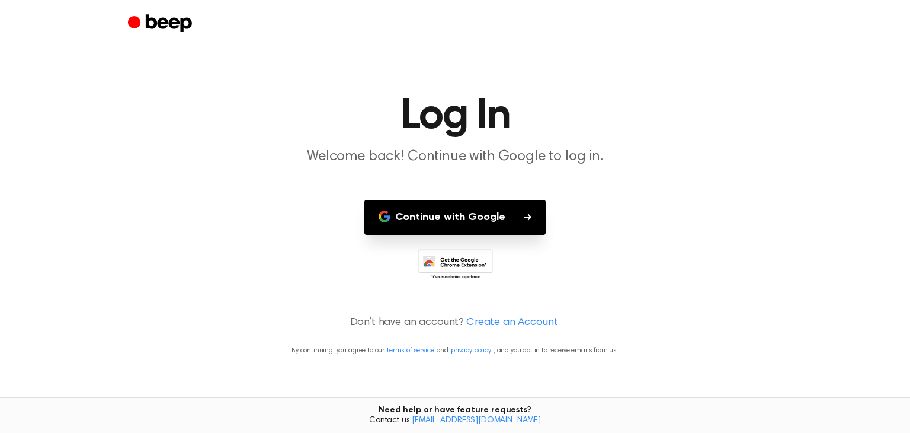
click at [425, 214] on button "Continue with Google" at bounding box center [454, 217] width 181 height 35
click at [467, 328] on link "Create an Account" at bounding box center [511, 323] width 91 height 16
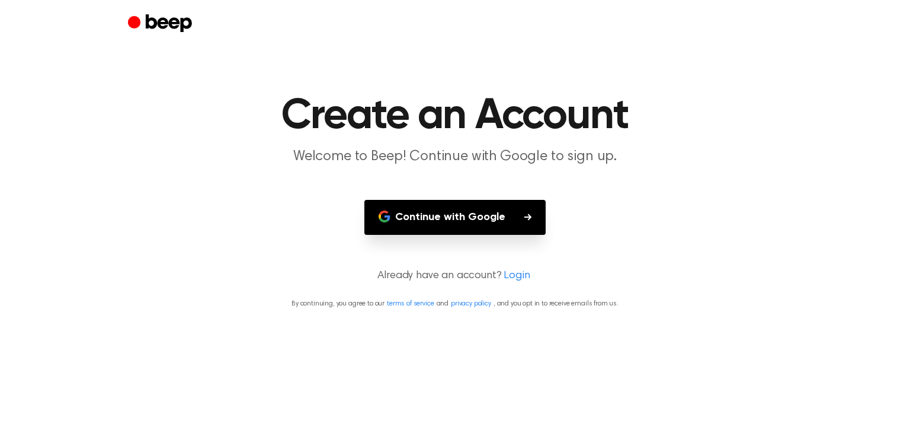
click at [517, 271] on link "Login" at bounding box center [517, 276] width 26 height 16
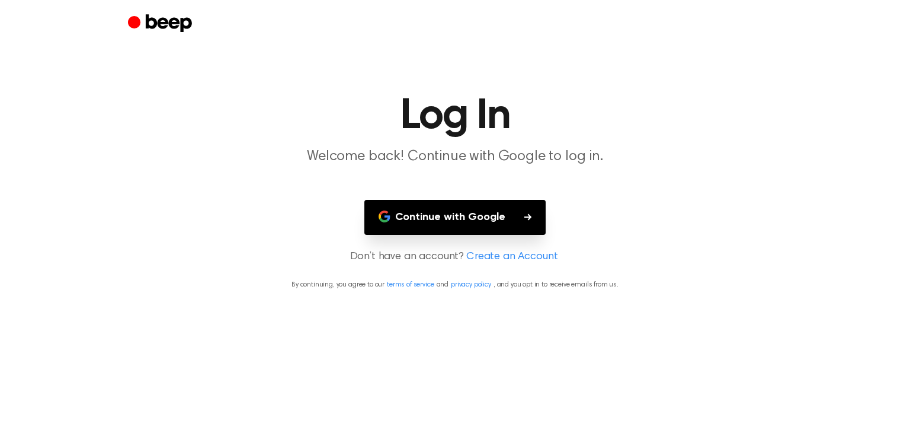
click at [497, 251] on link "Create an Account" at bounding box center [511, 257] width 91 height 16
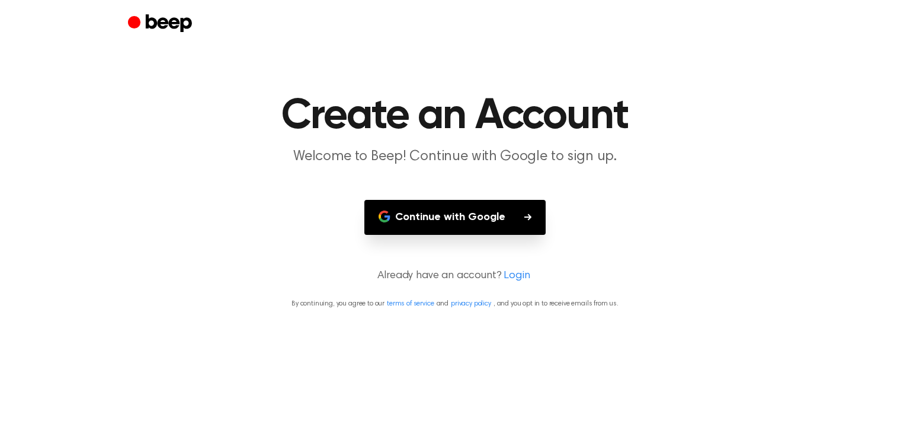
click at [504, 254] on main "Create an Account Welcome to Beep! Continue with Google to sign up. Continue wi…" at bounding box center [455, 216] width 910 height 433
click at [476, 218] on button "Continue with Google" at bounding box center [454, 217] width 181 height 35
click at [400, 301] on link "terms of service" at bounding box center [410, 303] width 47 height 7
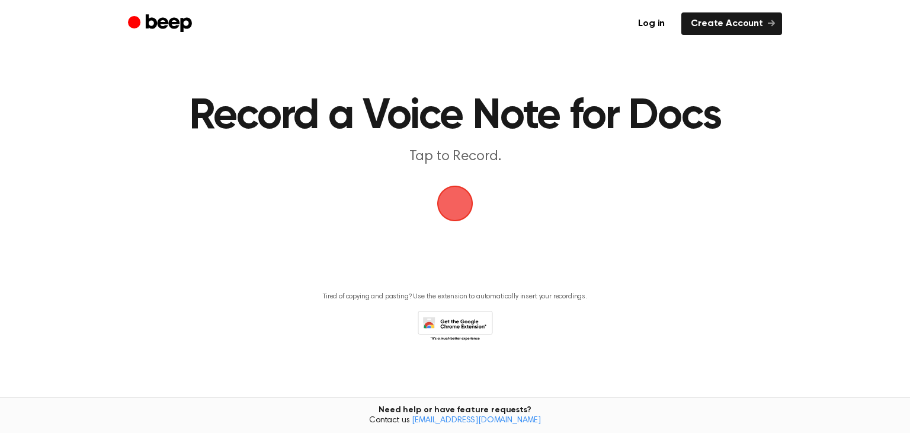
click at [441, 190] on span "button" at bounding box center [455, 203] width 54 height 54
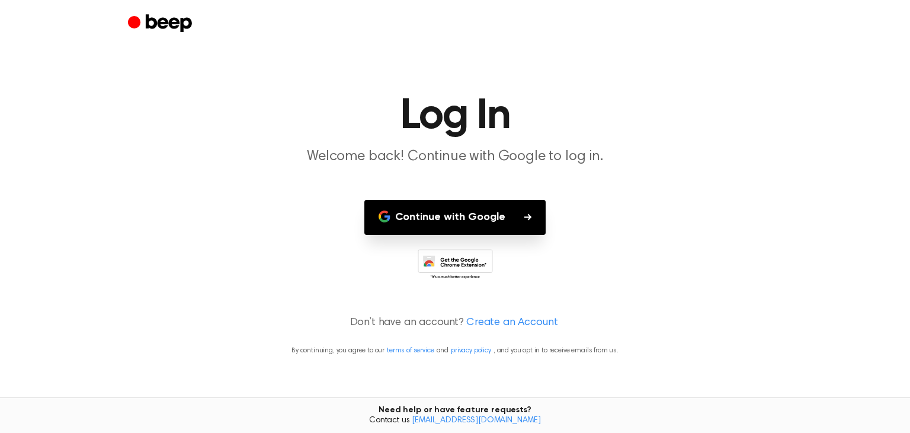
click at [504, 420] on link "[EMAIL_ADDRESS][DOMAIN_NAME]" at bounding box center [476, 420] width 129 height 8
click at [449, 260] on icon at bounding box center [455, 265] width 75 height 33
